Goal: Transaction & Acquisition: Purchase product/service

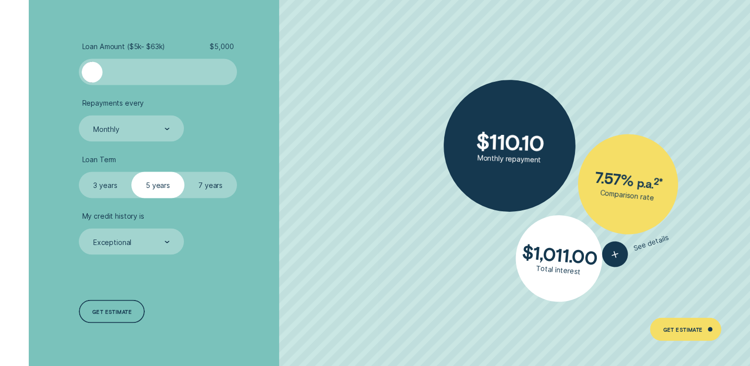
scroll to position [1864, 0]
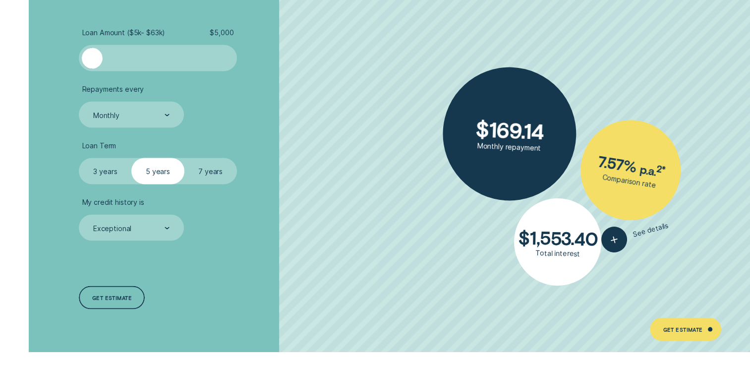
drag, startPoint x: 92, startPoint y: 56, endPoint x: 20, endPoint y: 74, distance: 74.7
click at [20, 74] on div "Loan Amount ( $5k - $63k ) $ 5,000 Repayments every Monthly Loan Term Select Lo…" at bounding box center [375, 169] width 750 height 366
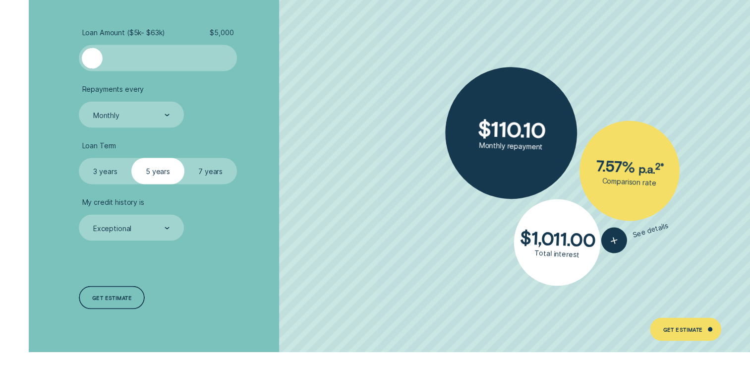
click at [107, 170] on label "3 years" at bounding box center [105, 171] width 53 height 26
click at [79, 158] on input "3 years" at bounding box center [79, 158] width 0 height 0
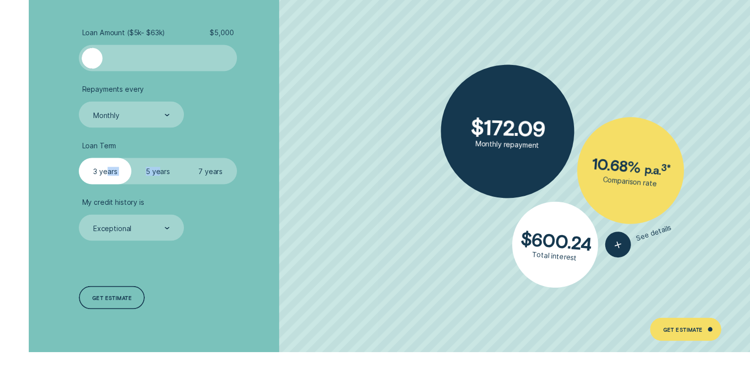
drag, startPoint x: 107, startPoint y: 170, endPoint x: 161, endPoint y: 166, distance: 53.8
click at [161, 166] on fieldset "Select Loan Term 3 years 5 years 7 years" at bounding box center [158, 171] width 158 height 26
click at [161, 166] on label "5 years" at bounding box center [157, 171] width 53 height 26
click at [131, 158] on input "5 years" at bounding box center [131, 158] width 0 height 0
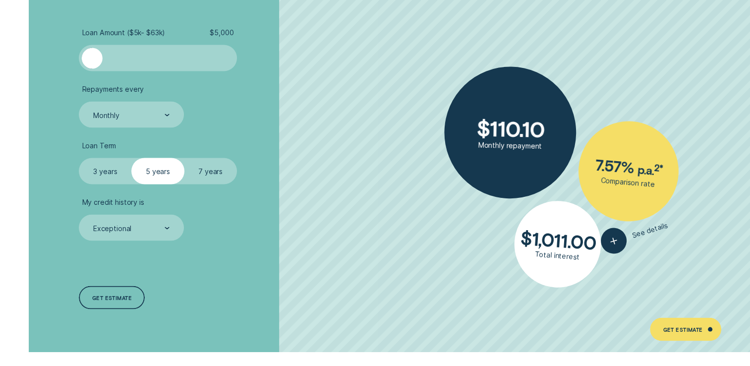
click at [210, 168] on label "7 years" at bounding box center [210, 171] width 53 height 26
click at [184, 158] on input "7 years" at bounding box center [184, 158] width 0 height 0
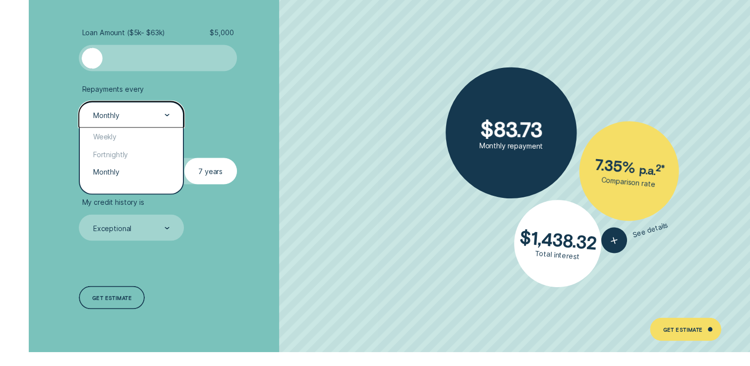
click at [164, 120] on div "Monthly" at bounding box center [131, 114] width 105 height 26
click at [143, 158] on div "Fortnightly" at bounding box center [131, 153] width 103 height 17
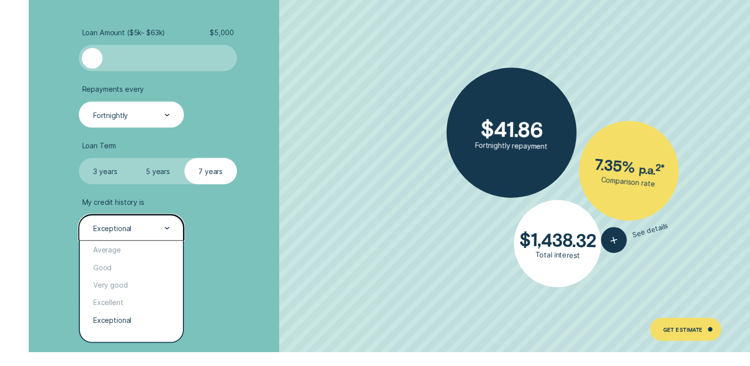
click at [168, 227] on icon at bounding box center [167, 227] width 3 height 1
click at [161, 234] on div "Exceptional" at bounding box center [131, 227] width 105 height 26
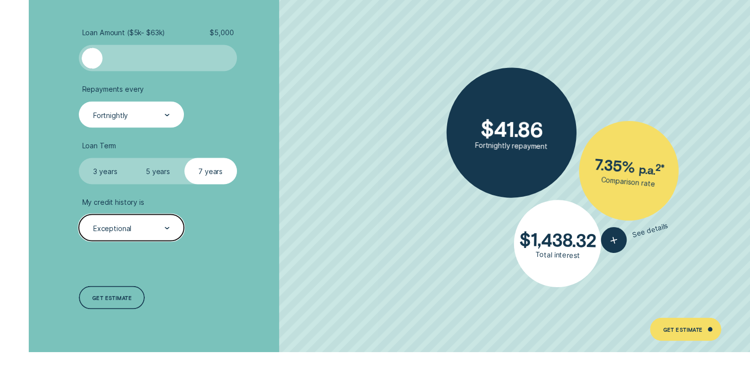
click at [167, 227] on icon at bounding box center [167, 228] width 5 height 2
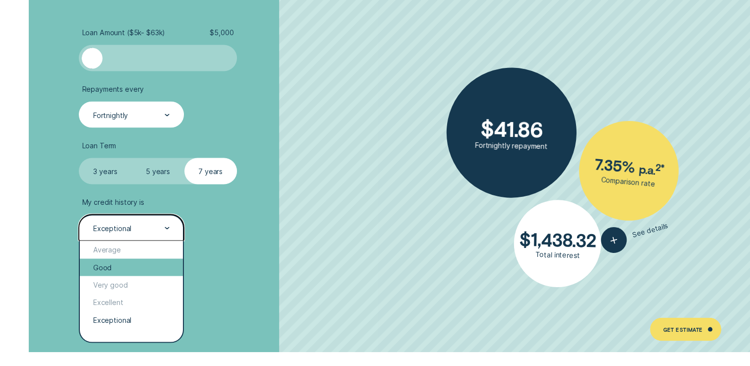
click at [156, 267] on div "Good" at bounding box center [131, 266] width 103 height 17
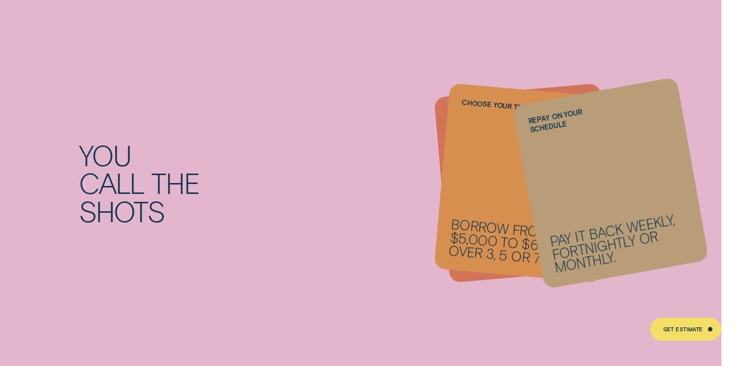
scroll to position [0, 0]
